Goal: Task Accomplishment & Management: Manage account settings

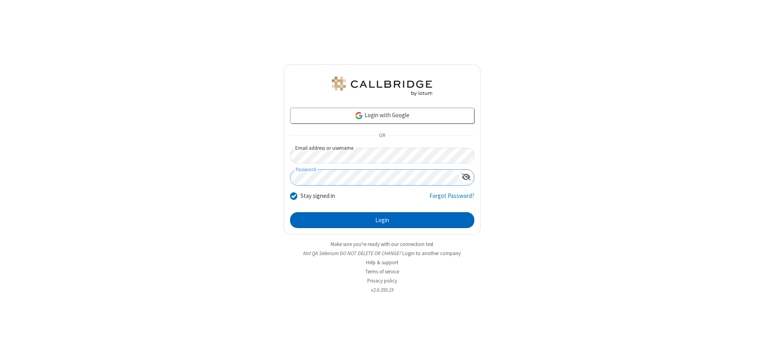
click at [382, 220] on button "Login" at bounding box center [382, 220] width 184 height 16
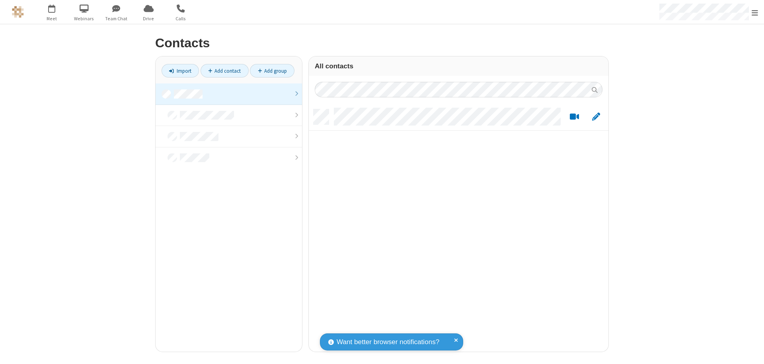
scroll to position [243, 294]
click at [229, 94] on link at bounding box center [229, 94] width 146 height 21
click at [224, 71] on link "Add contact" at bounding box center [224, 71] width 48 height 14
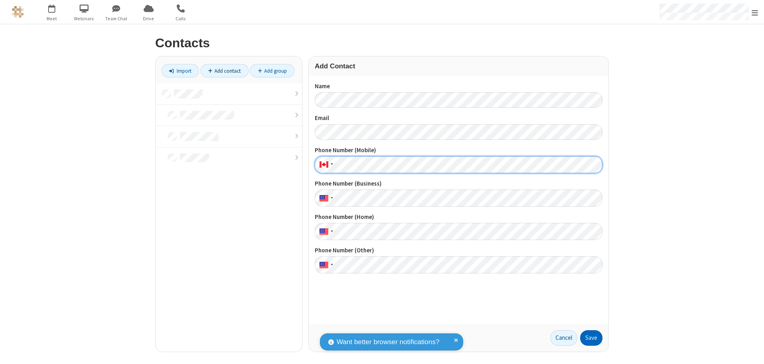
click at [591, 338] on button "Save" at bounding box center [591, 339] width 22 height 16
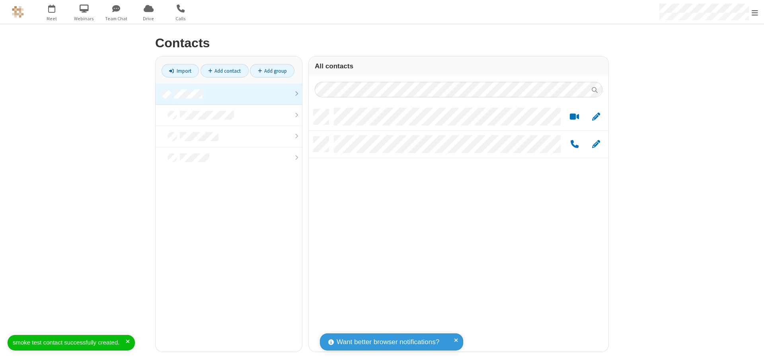
scroll to position [243, 294]
